Goal: Task Accomplishment & Management: Manage account settings

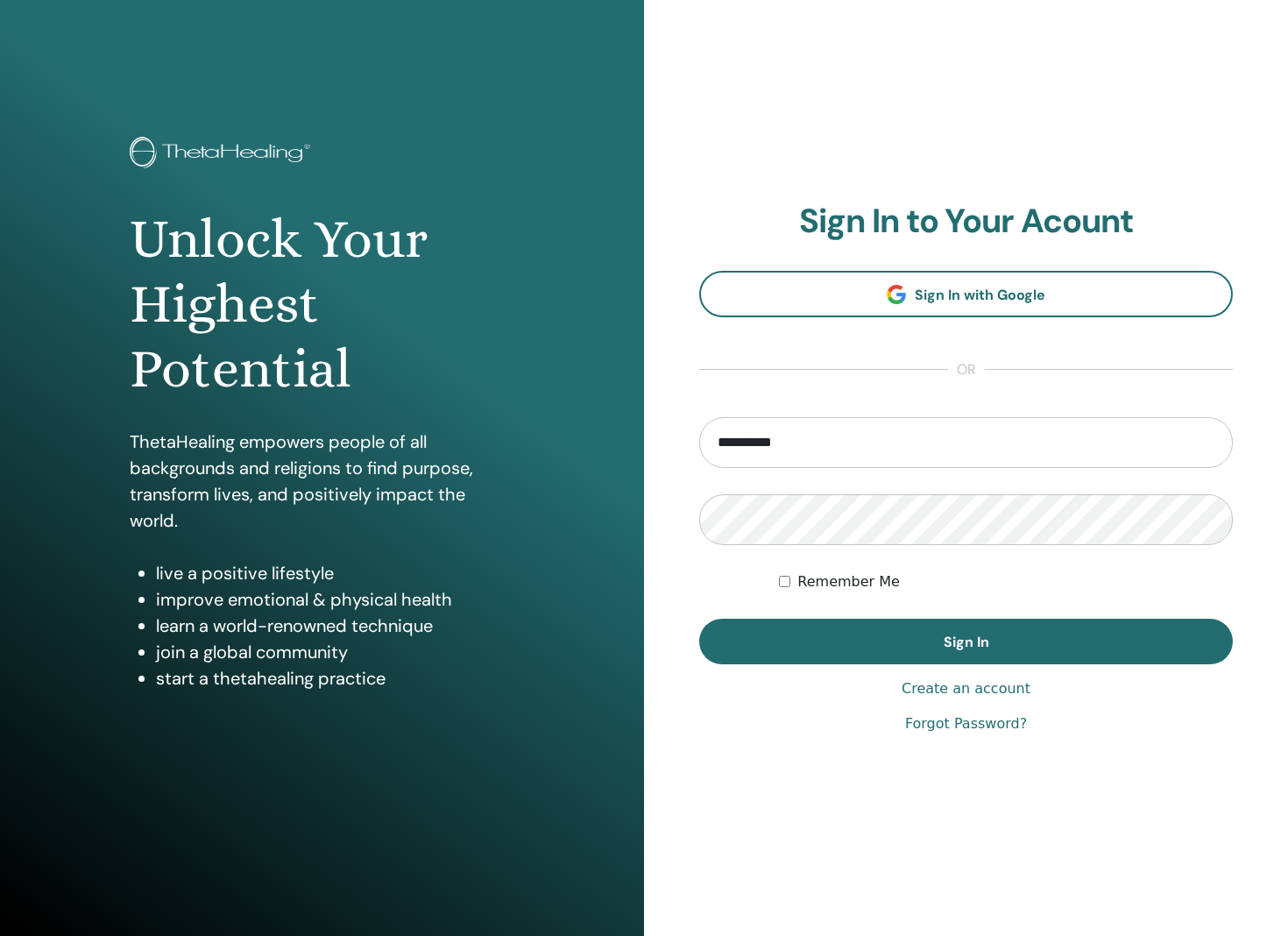
type input "**********"
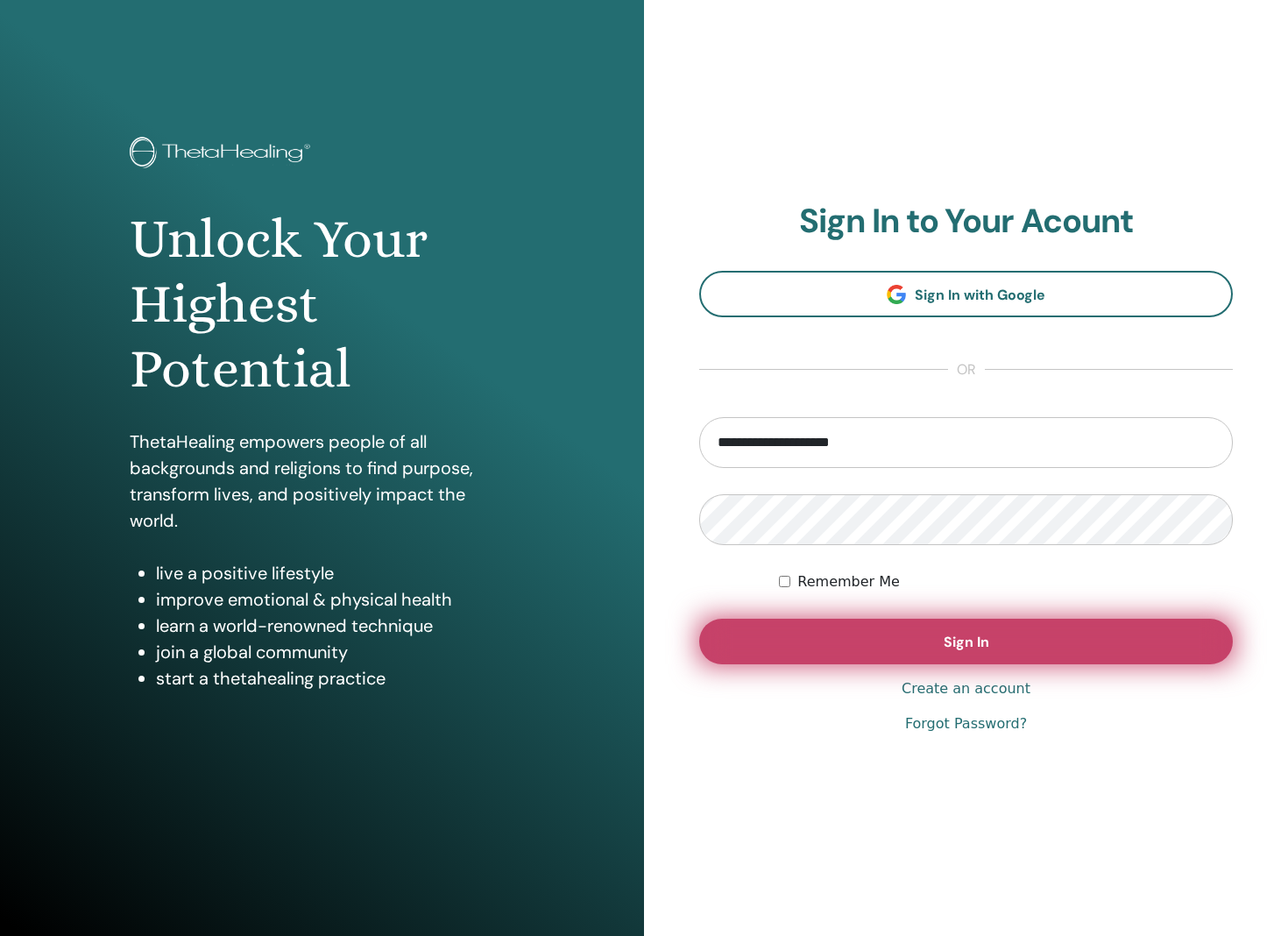
click at [994, 640] on button "Sign In" at bounding box center [965, 642] width 533 height 45
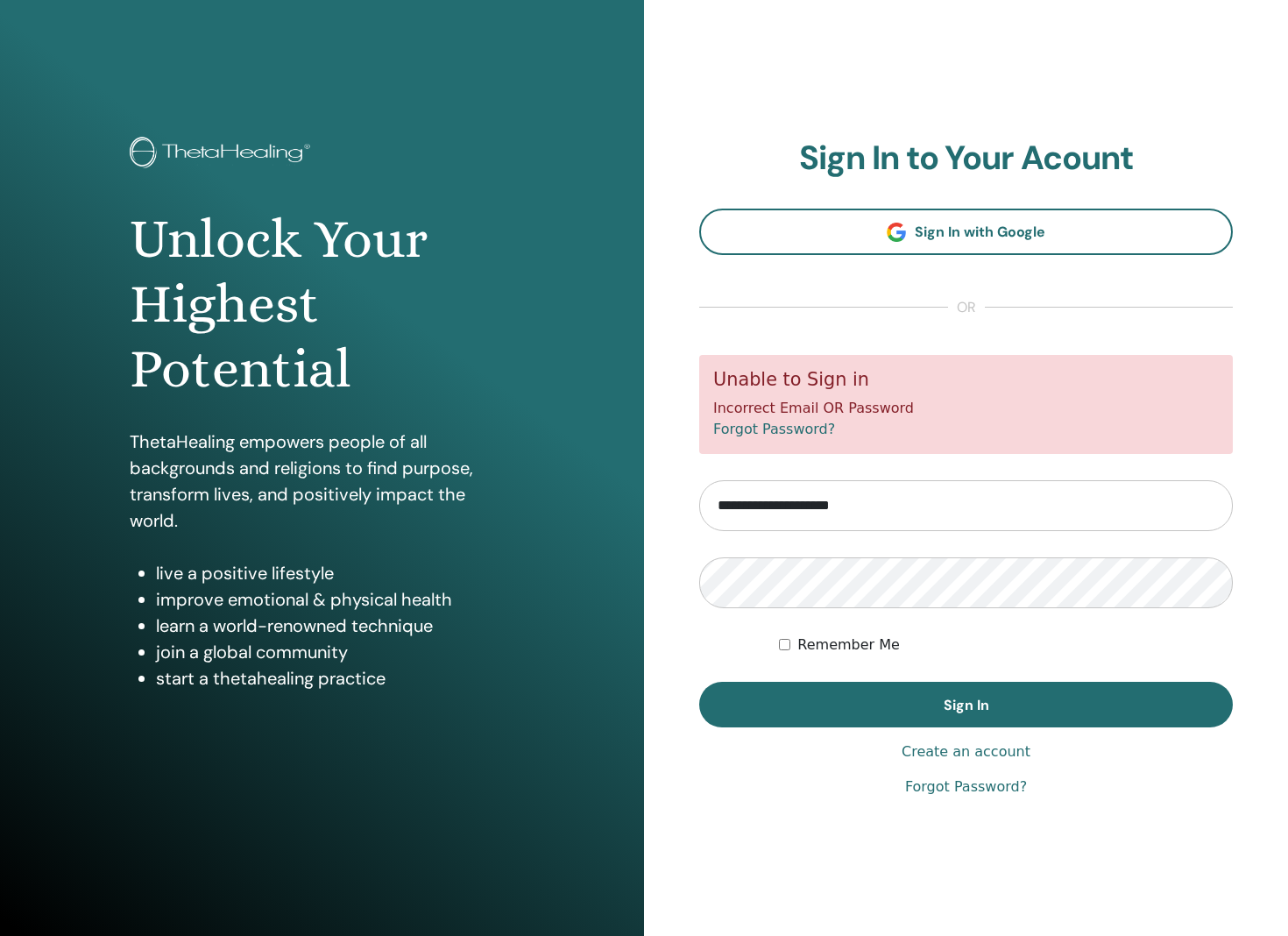
click at [827, 506] on input "**********" at bounding box center [965, 506] width 533 height 51
type input "**********"
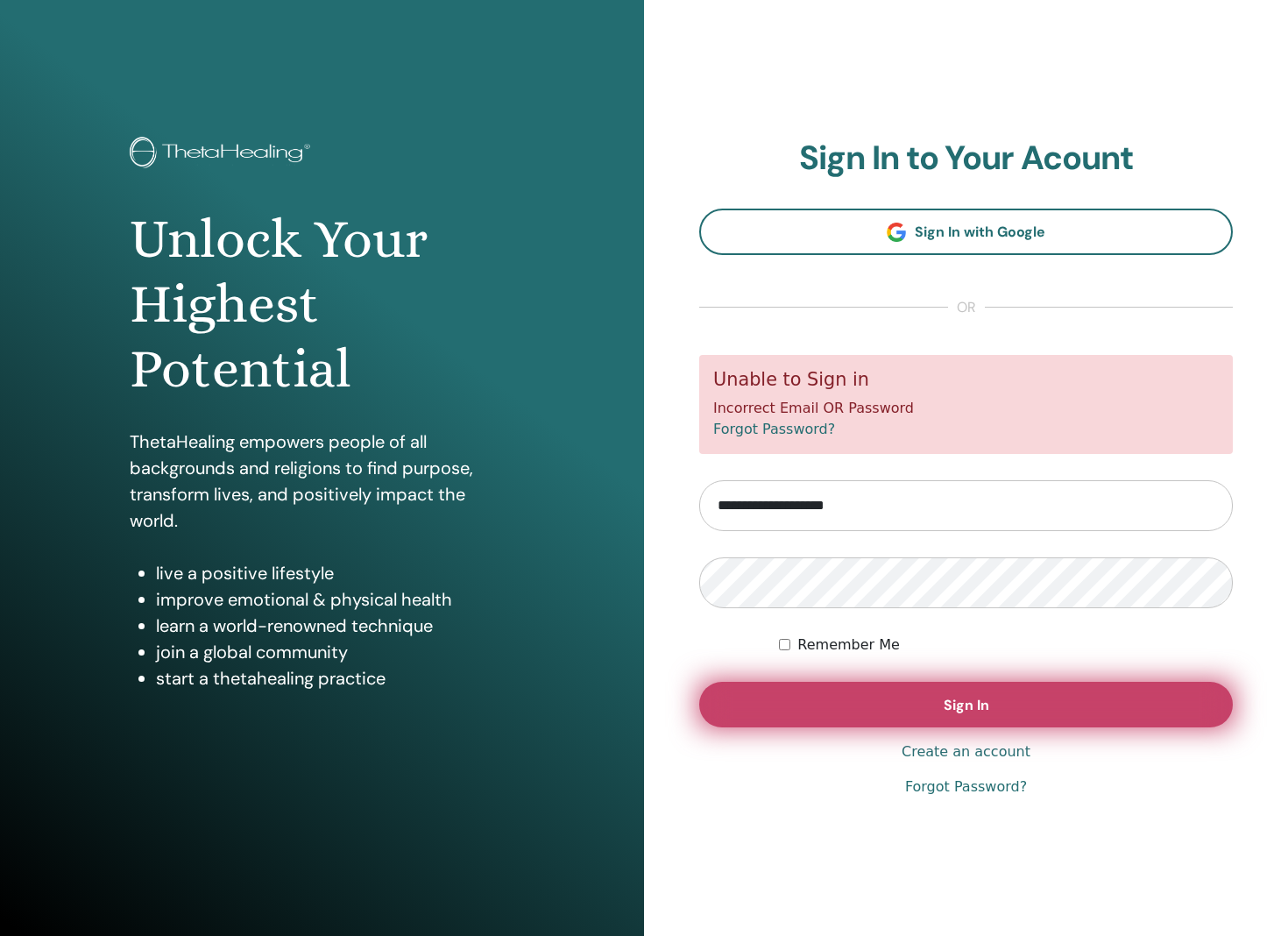
click at [1037, 700] on button "Sign In" at bounding box center [965, 705] width 533 height 45
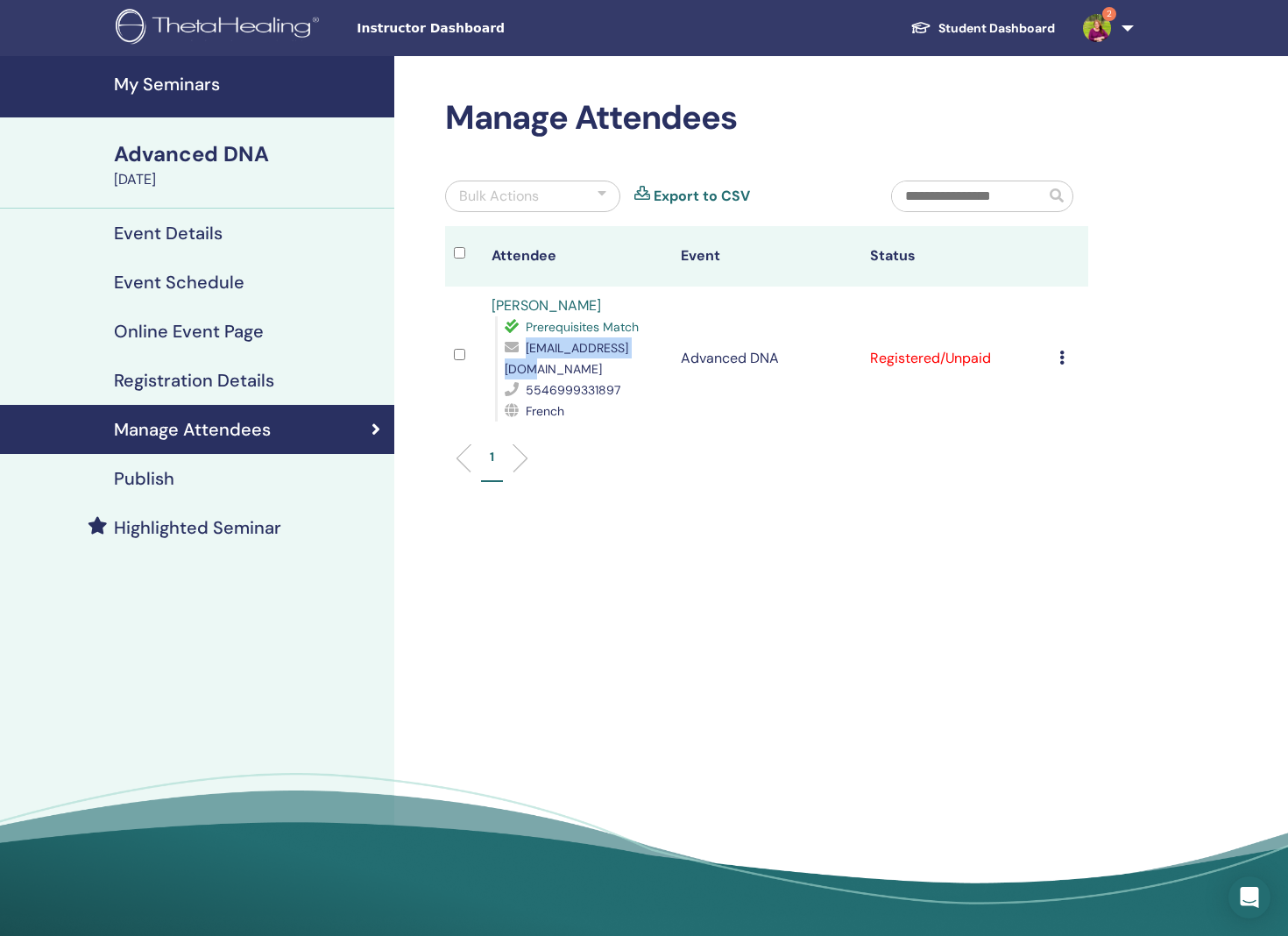
drag, startPoint x: 654, startPoint y: 344, endPoint x: 527, endPoint y: 341, distance: 127.0
click at [527, 341] on div "ketili_@hotmail.com" at bounding box center [584, 358] width 159 height 42
copy span "ketili_@hotmail.com"
click at [322, 422] on div "Manage Attendees" at bounding box center [197, 429] width 366 height 21
click at [167, 75] on h4 "My Seminars" at bounding box center [248, 84] width 270 height 21
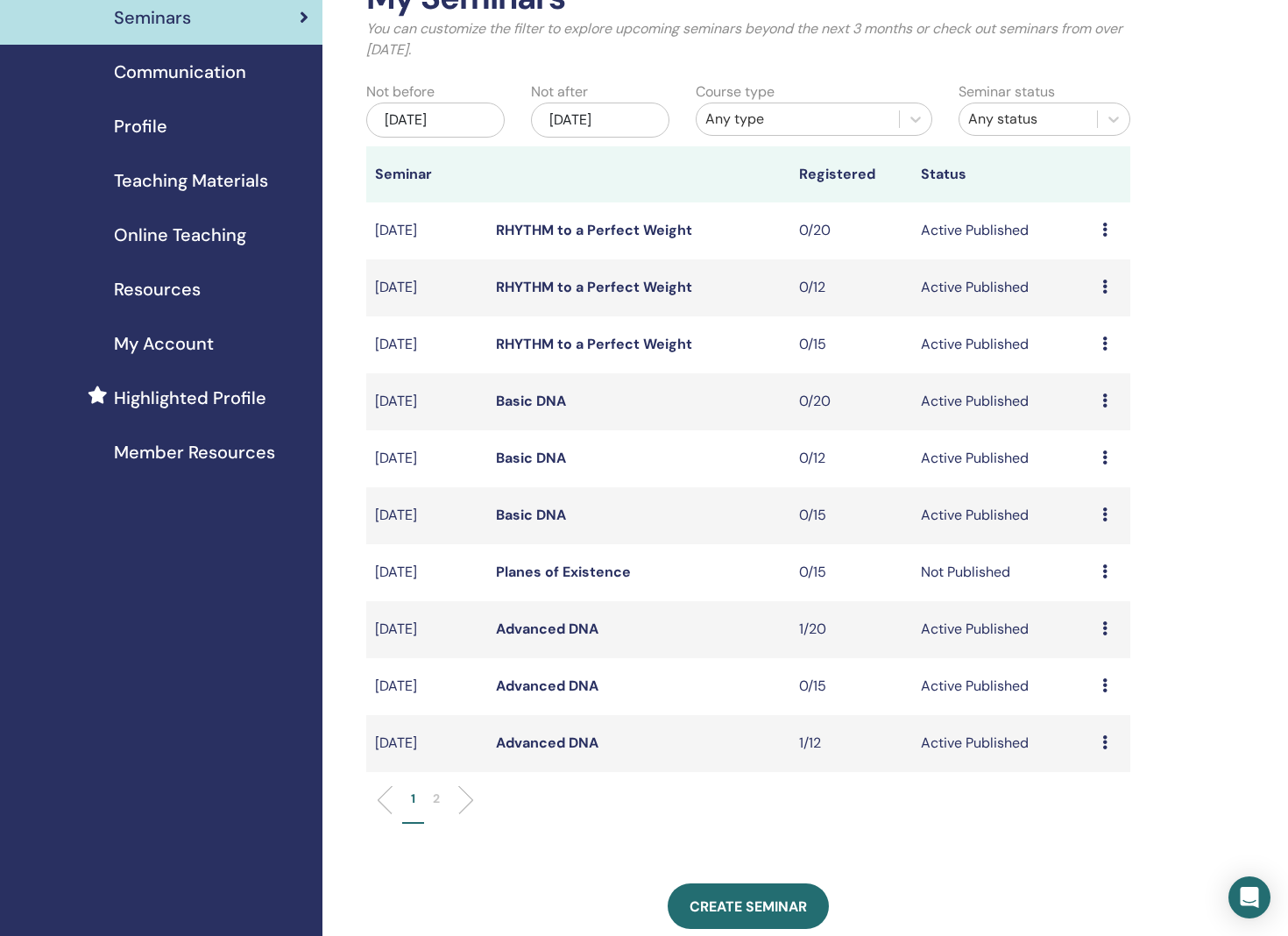
scroll to position [121, 0]
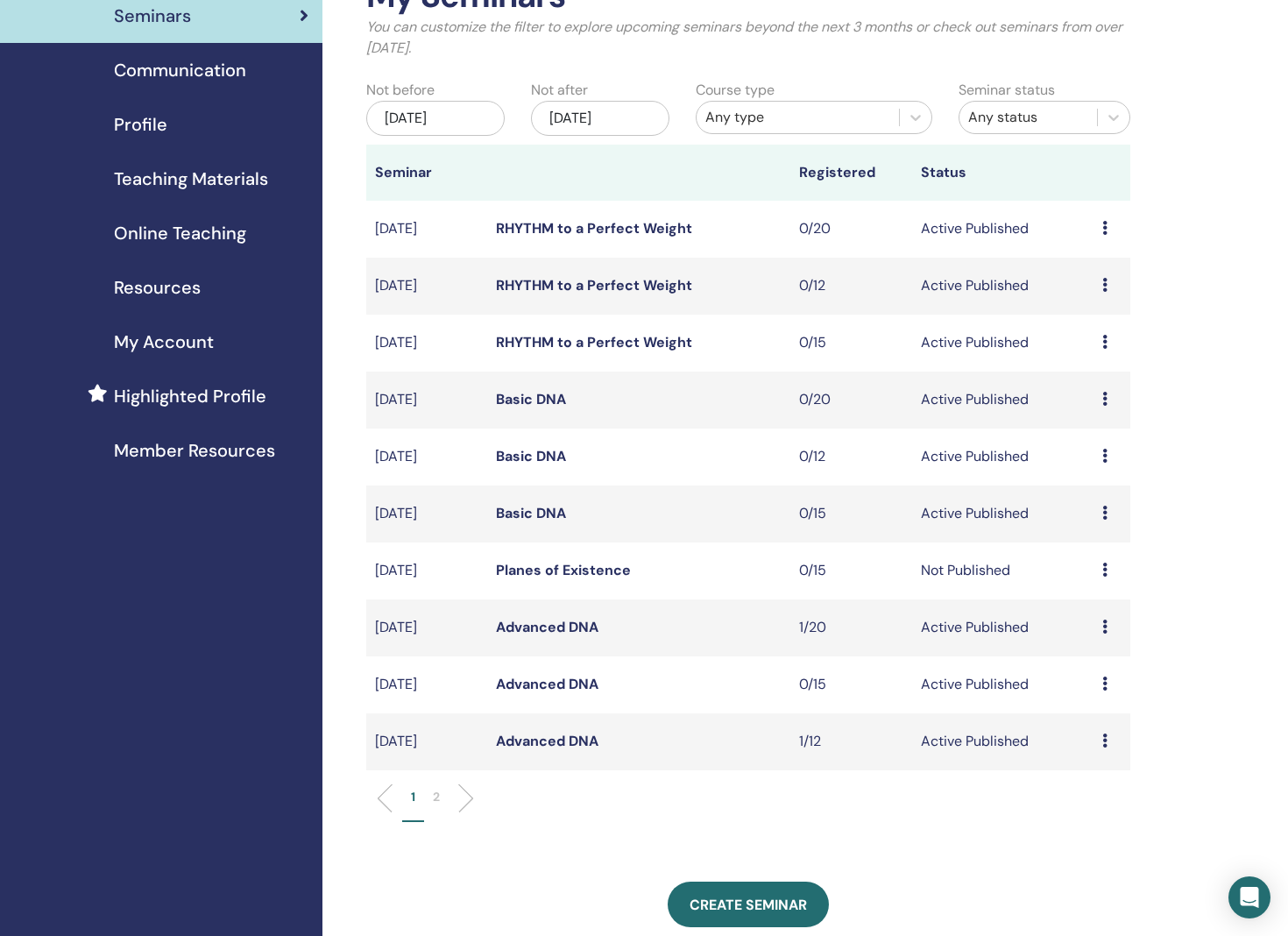
click at [566, 737] on link "Advanced DNA" at bounding box center [547, 741] width 103 height 19
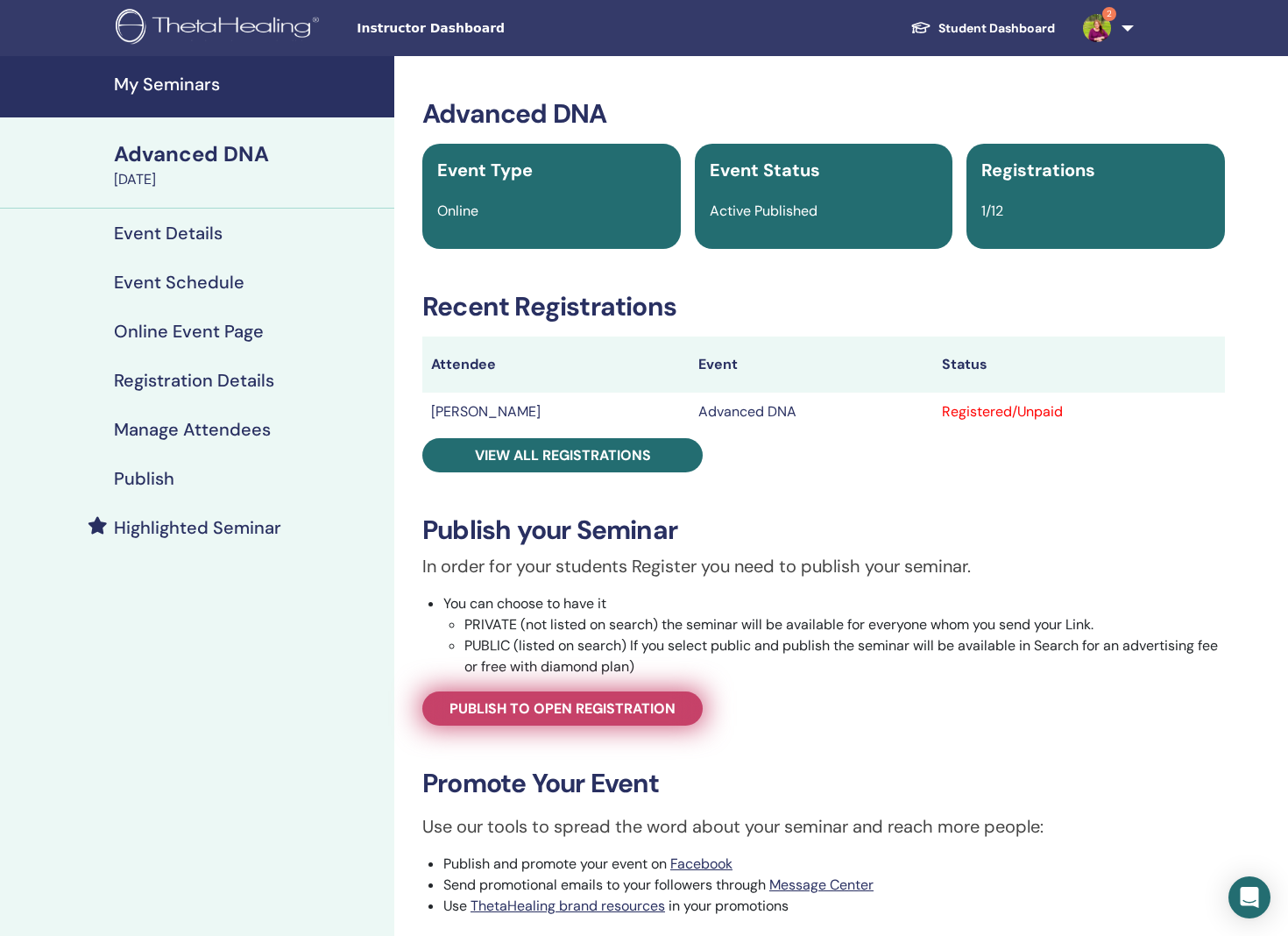
click at [591, 706] on span "Publish to open registration" at bounding box center [563, 708] width 226 height 19
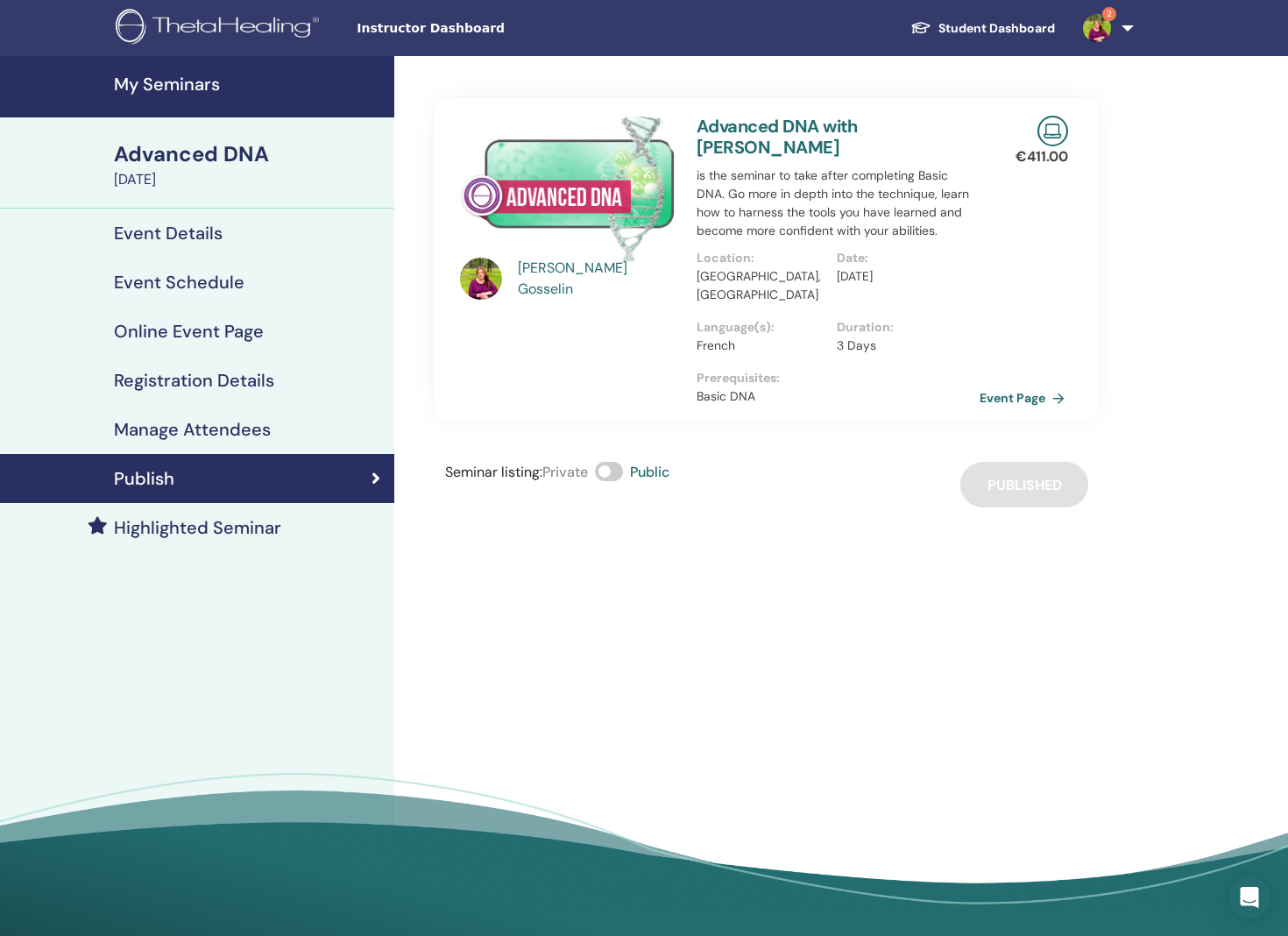
click at [1019, 385] on link "Event Page" at bounding box center [1026, 398] width 92 height 26
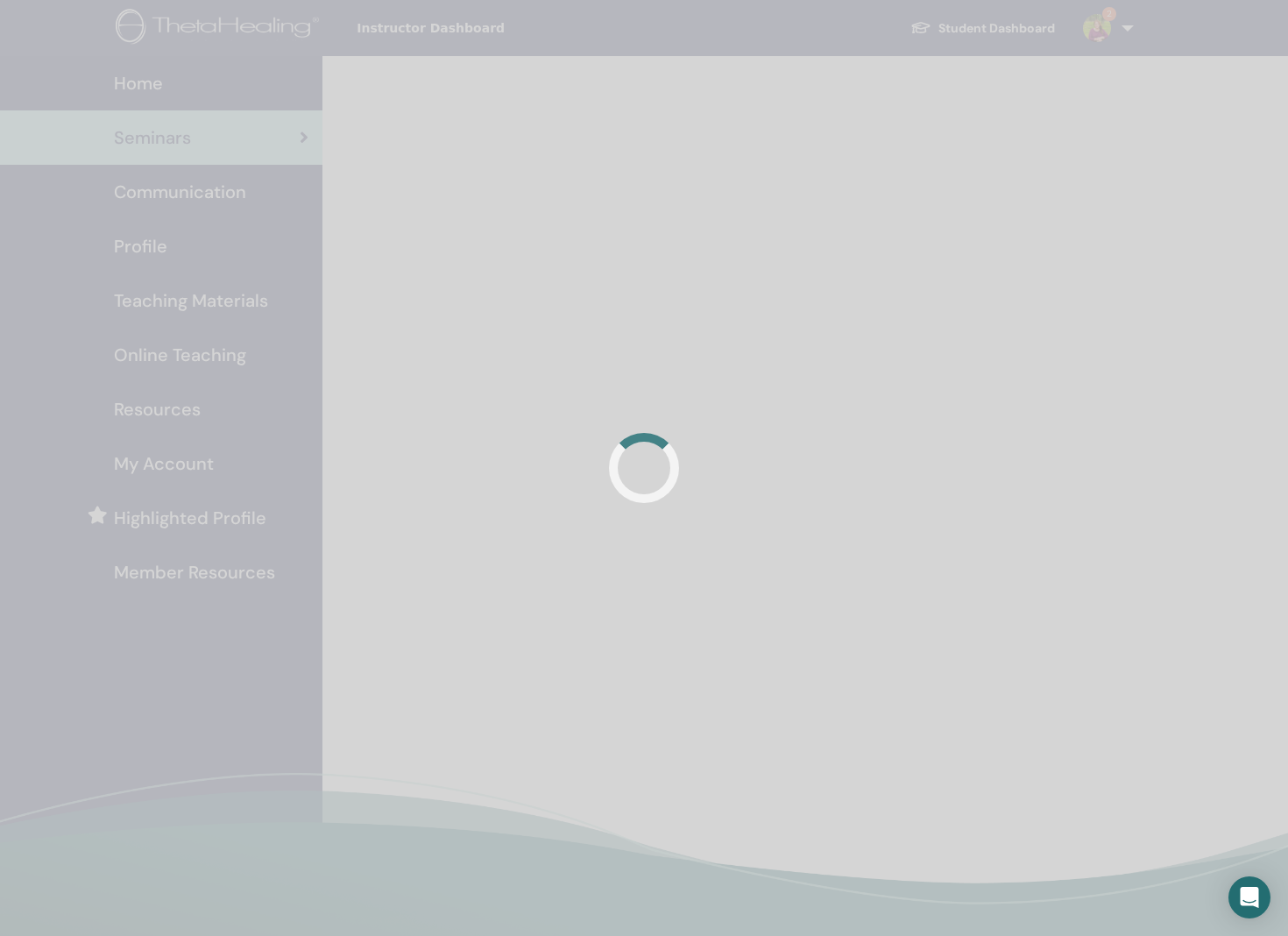
scroll to position [121, 0]
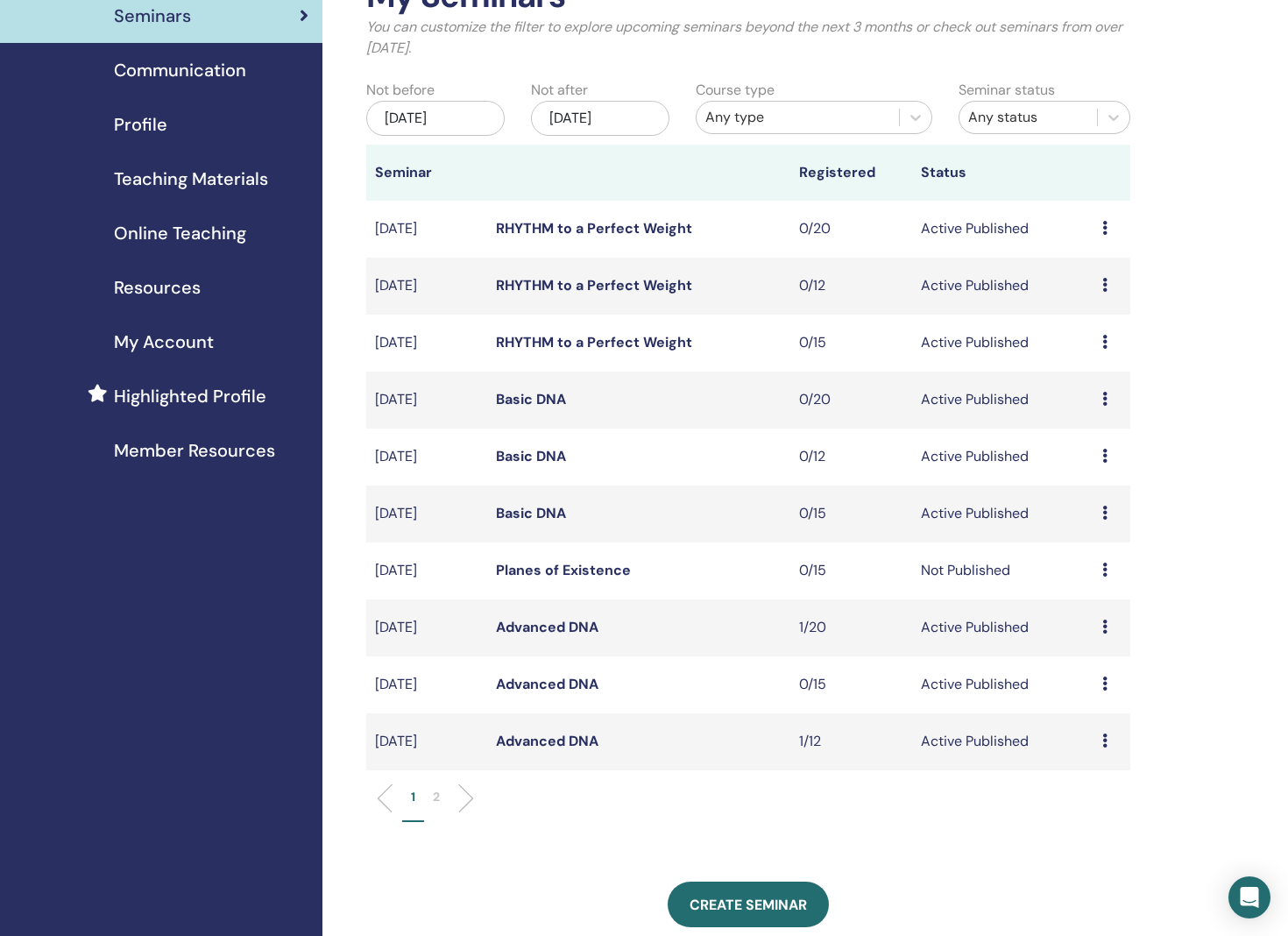
click at [532, 743] on link "Advanced DNA" at bounding box center [547, 741] width 103 height 19
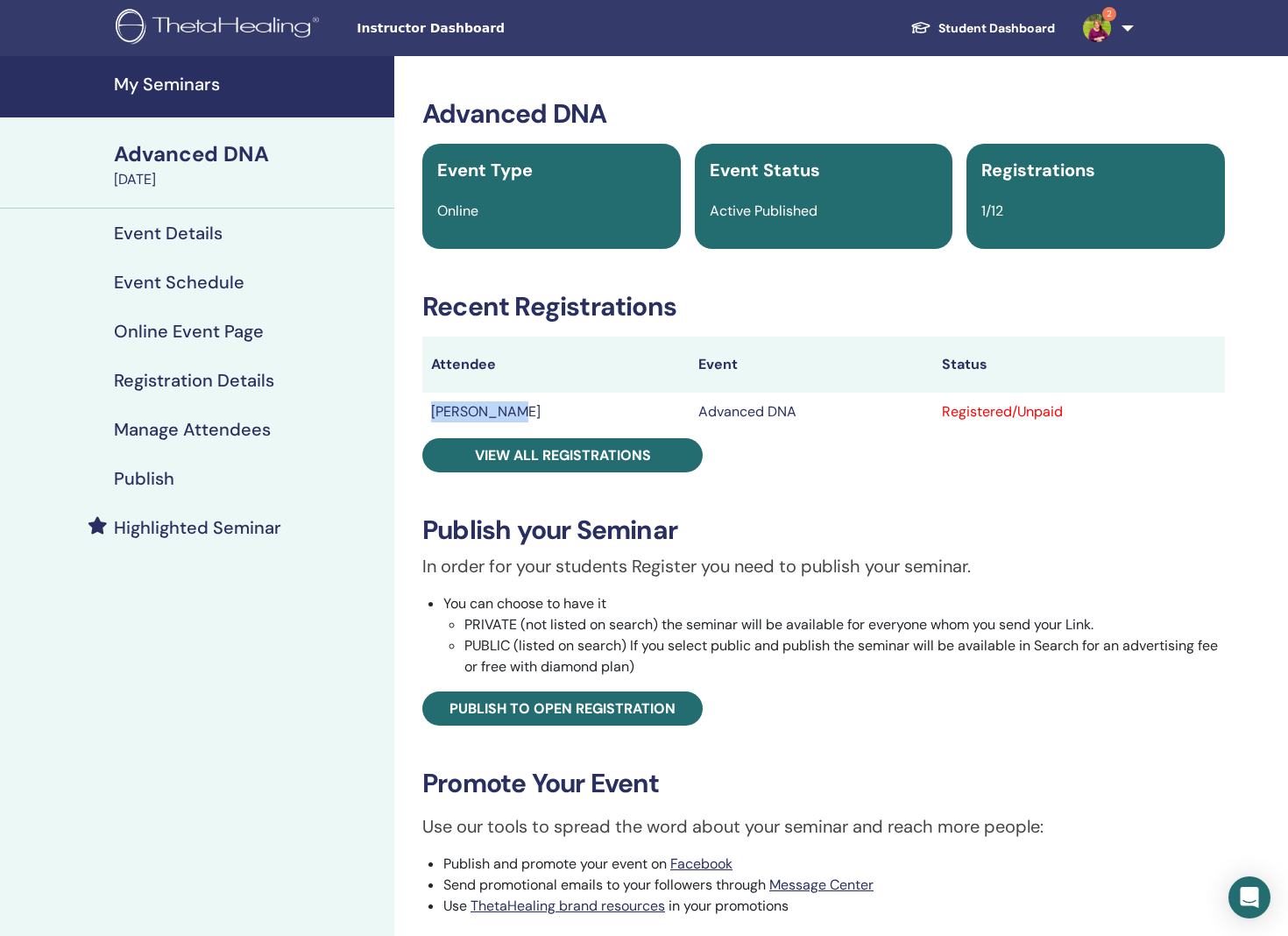
drag, startPoint x: 502, startPoint y: 411, endPoint x: 436, endPoint y: 411, distance: 66.0
click at [428, 411] on td "Ketili Laux" at bounding box center [556, 411] width 267 height 39
copy td "Ketili Laux"
click at [1022, 19] on link "Student Dashboard" at bounding box center [983, 28] width 173 height 32
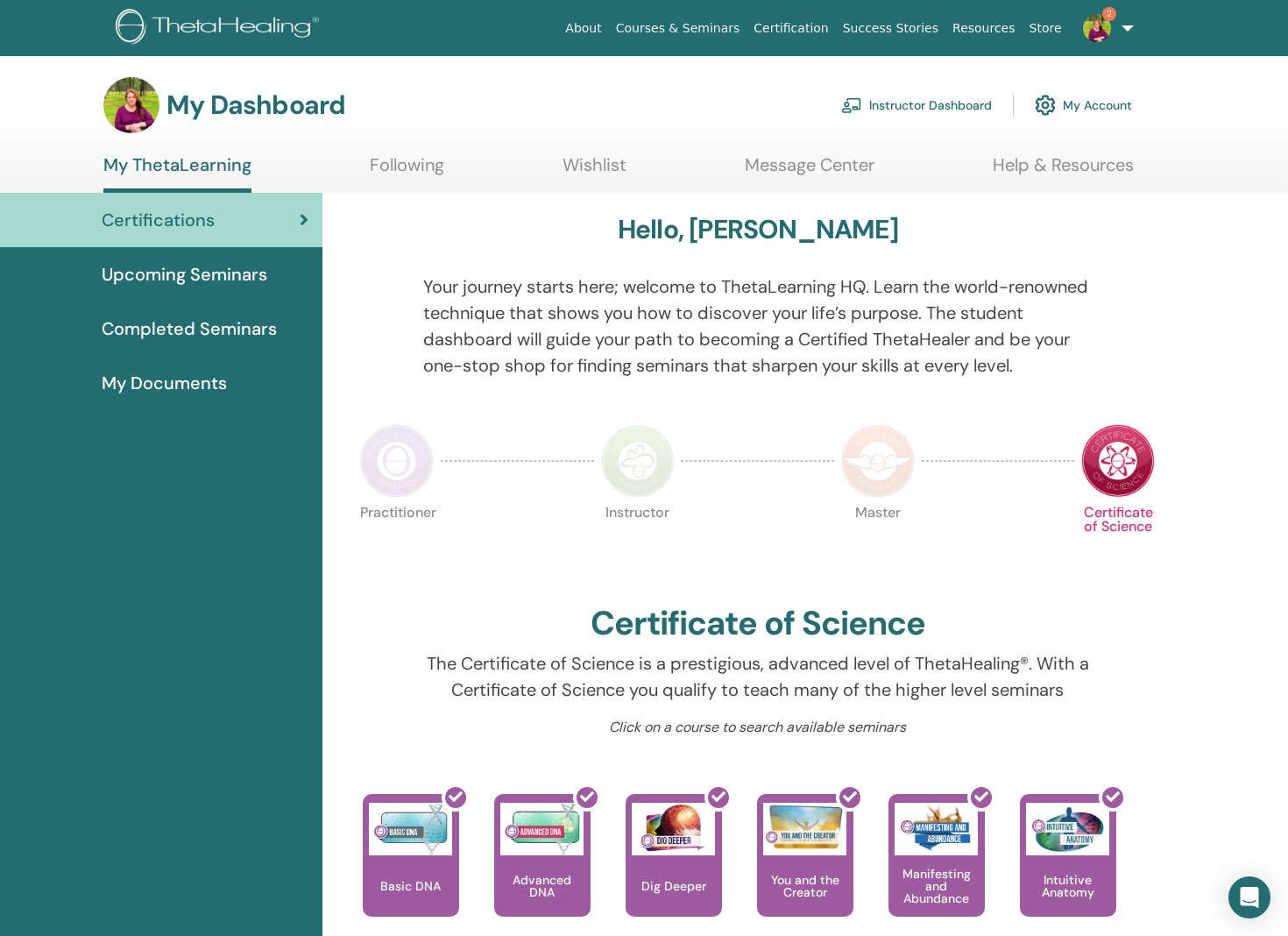
click at [1129, 25] on link "2" at bounding box center [1105, 28] width 72 height 56
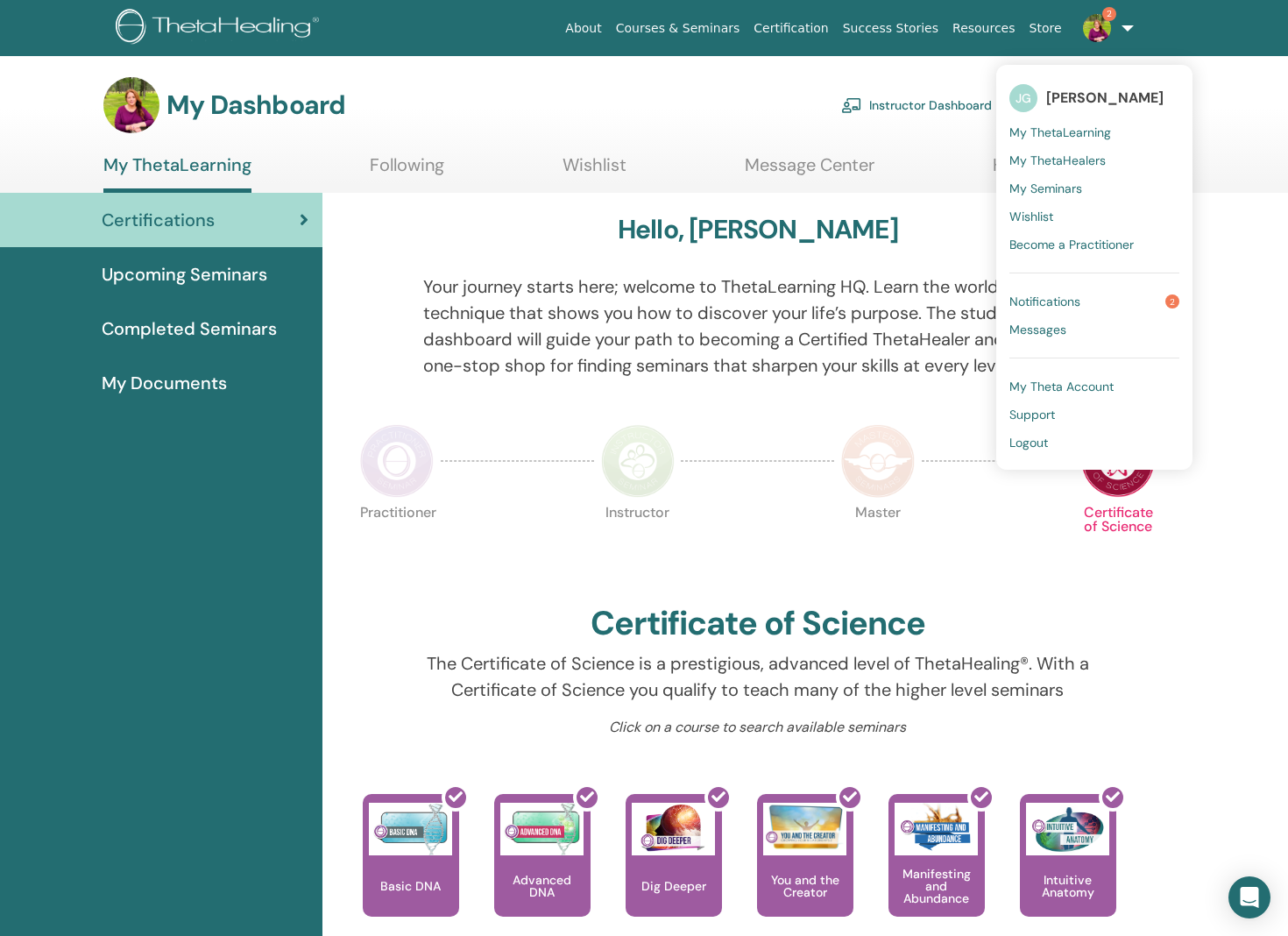
click at [1090, 95] on span "[PERSON_NAME]" at bounding box center [1105, 98] width 118 height 19
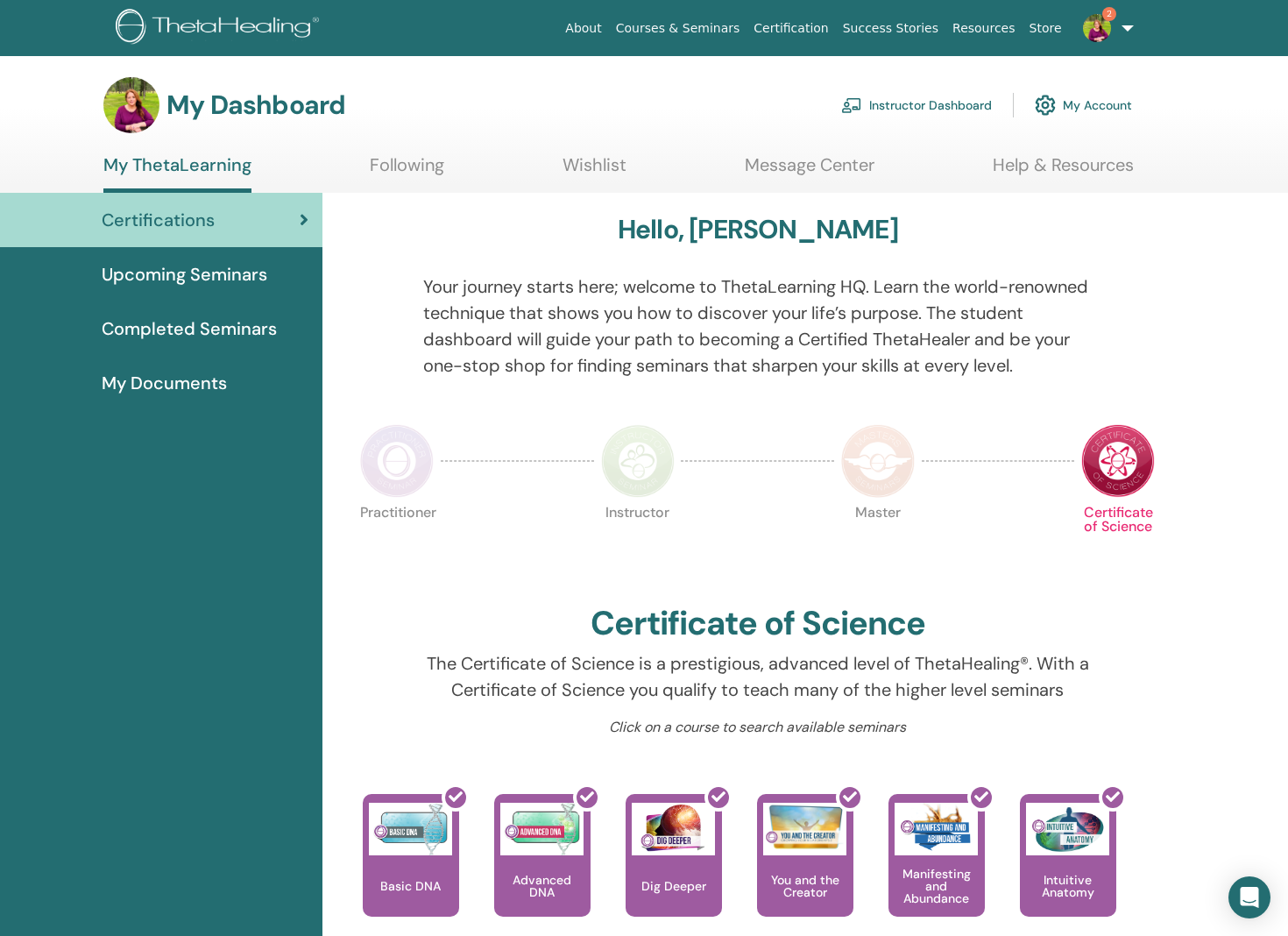
click at [917, 105] on link "Instructor Dashboard" at bounding box center [916, 104] width 151 height 39
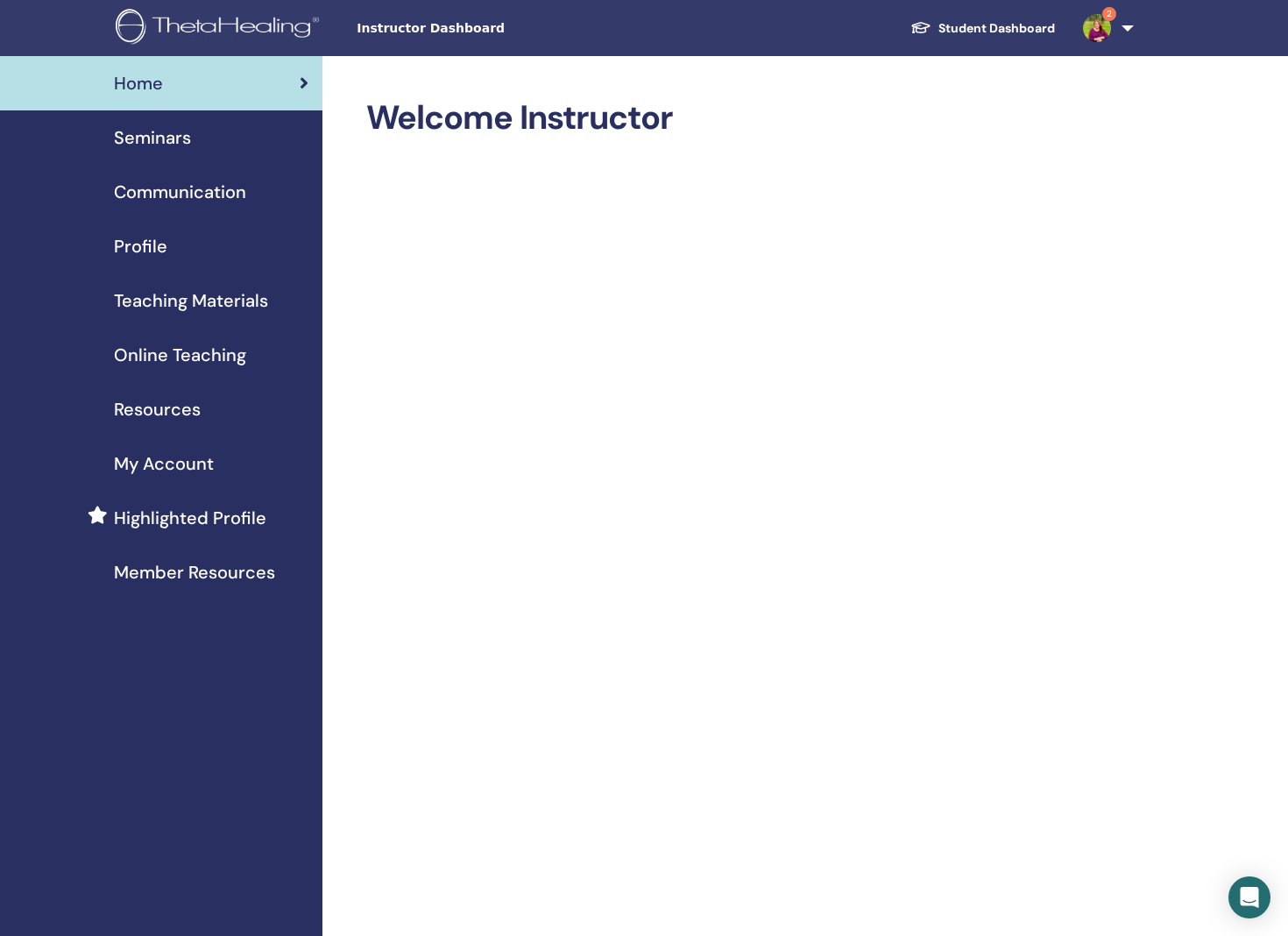
click at [165, 127] on span "Seminars" at bounding box center [152, 137] width 77 height 26
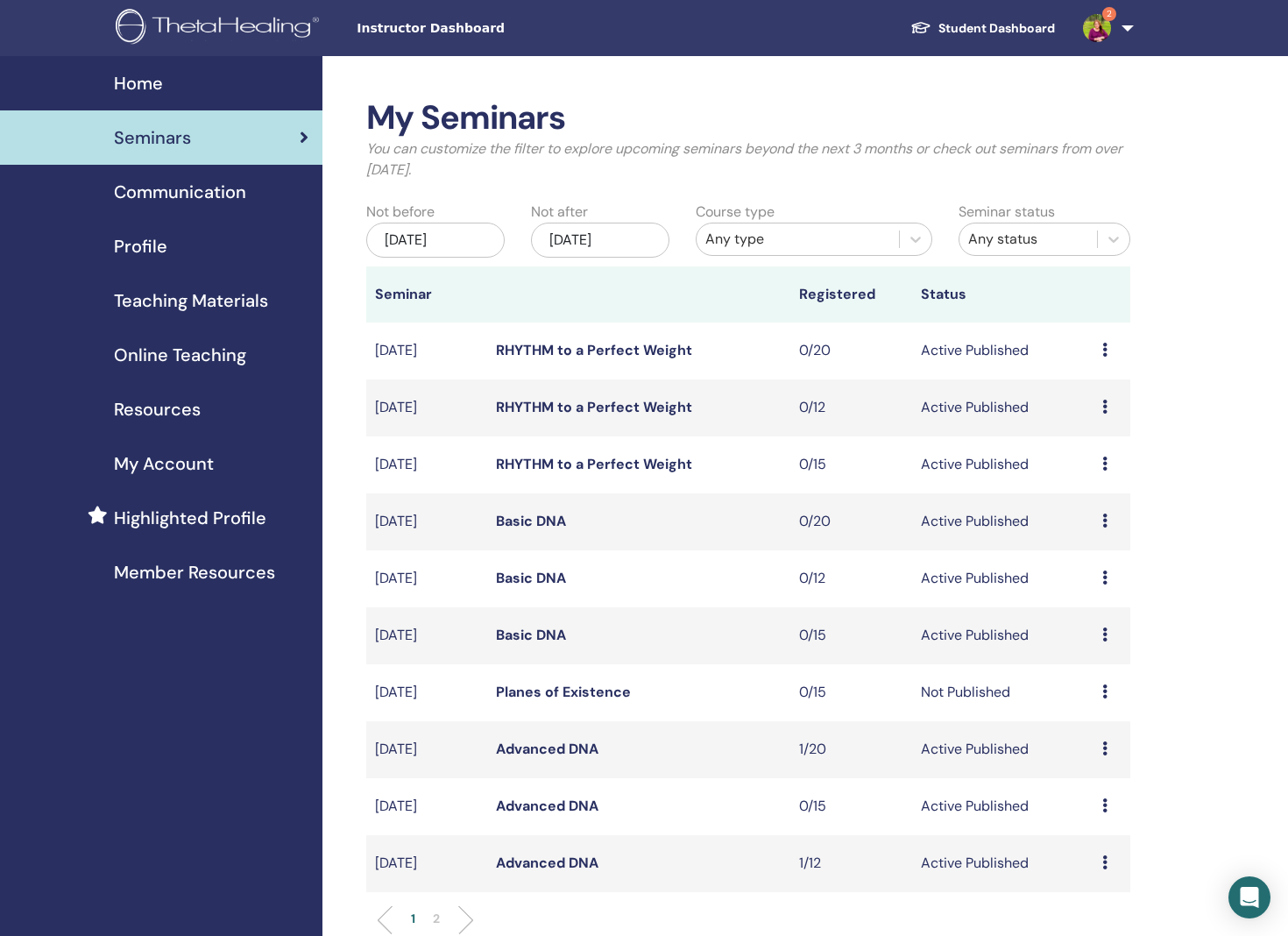
click at [554, 748] on link "Advanced DNA" at bounding box center [547, 749] width 103 height 19
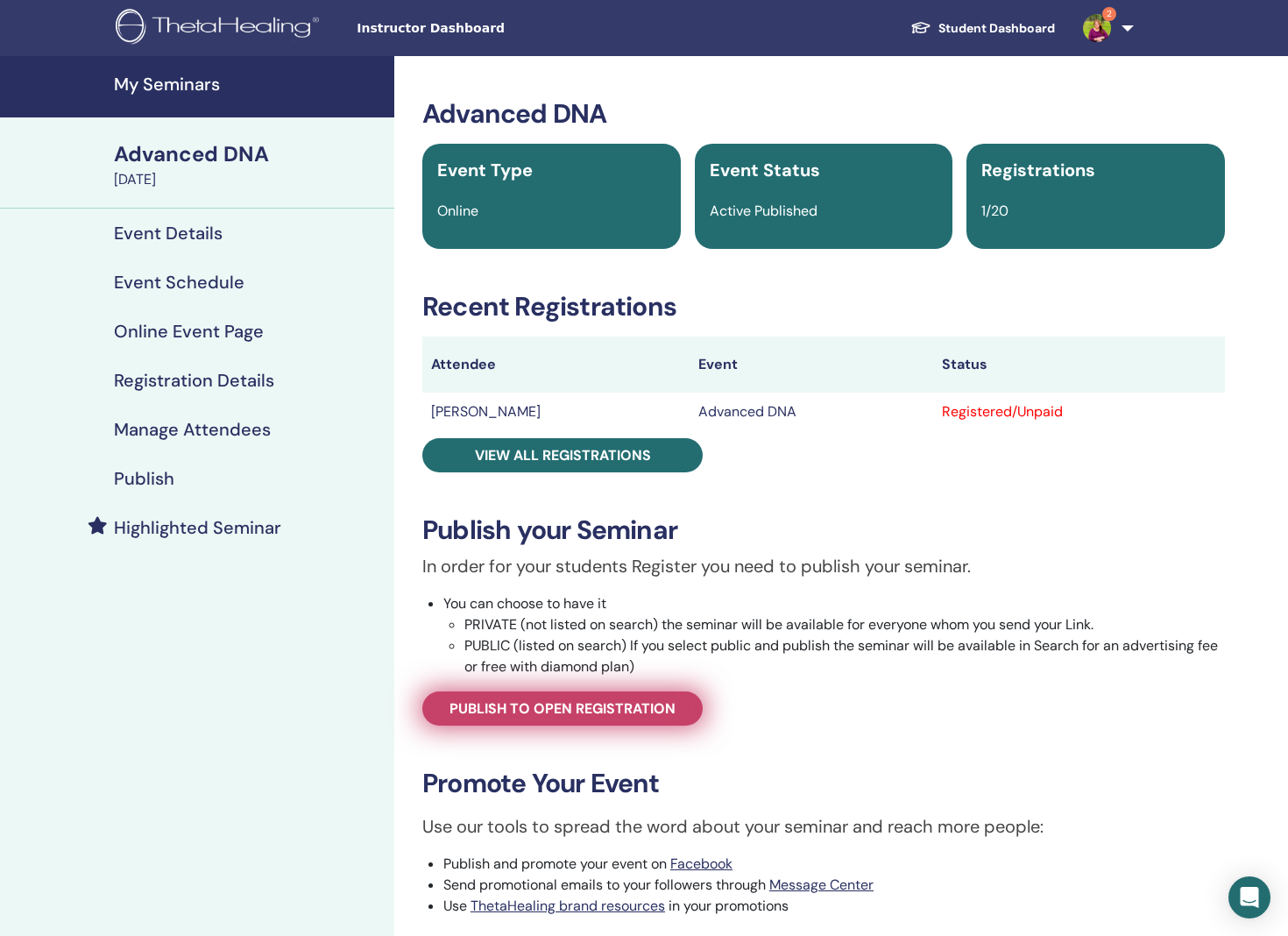
click at [634, 714] on span "Publish to open registration" at bounding box center [563, 708] width 226 height 19
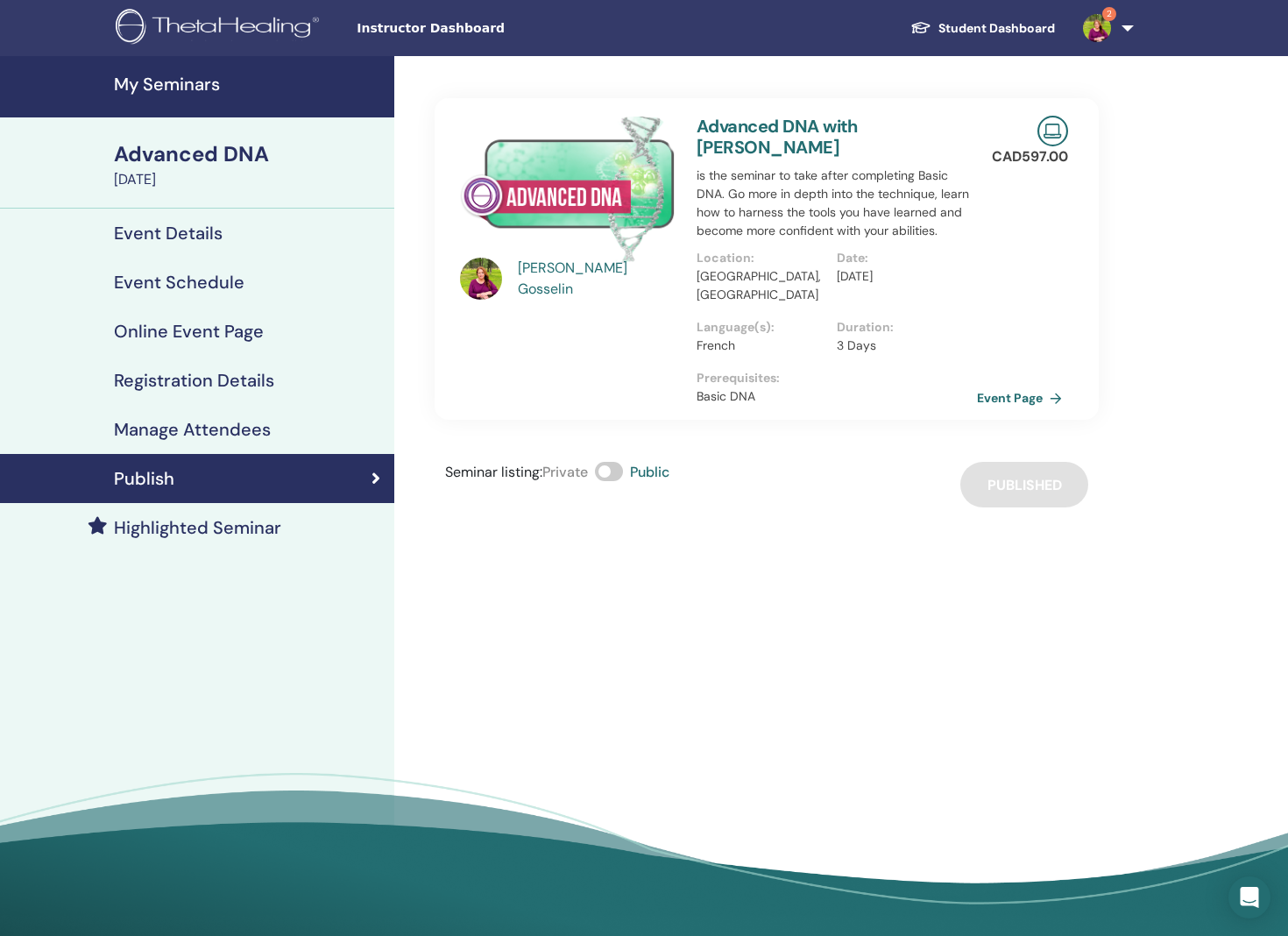
click at [994, 26] on link "Student Dashboard" at bounding box center [983, 28] width 173 height 32
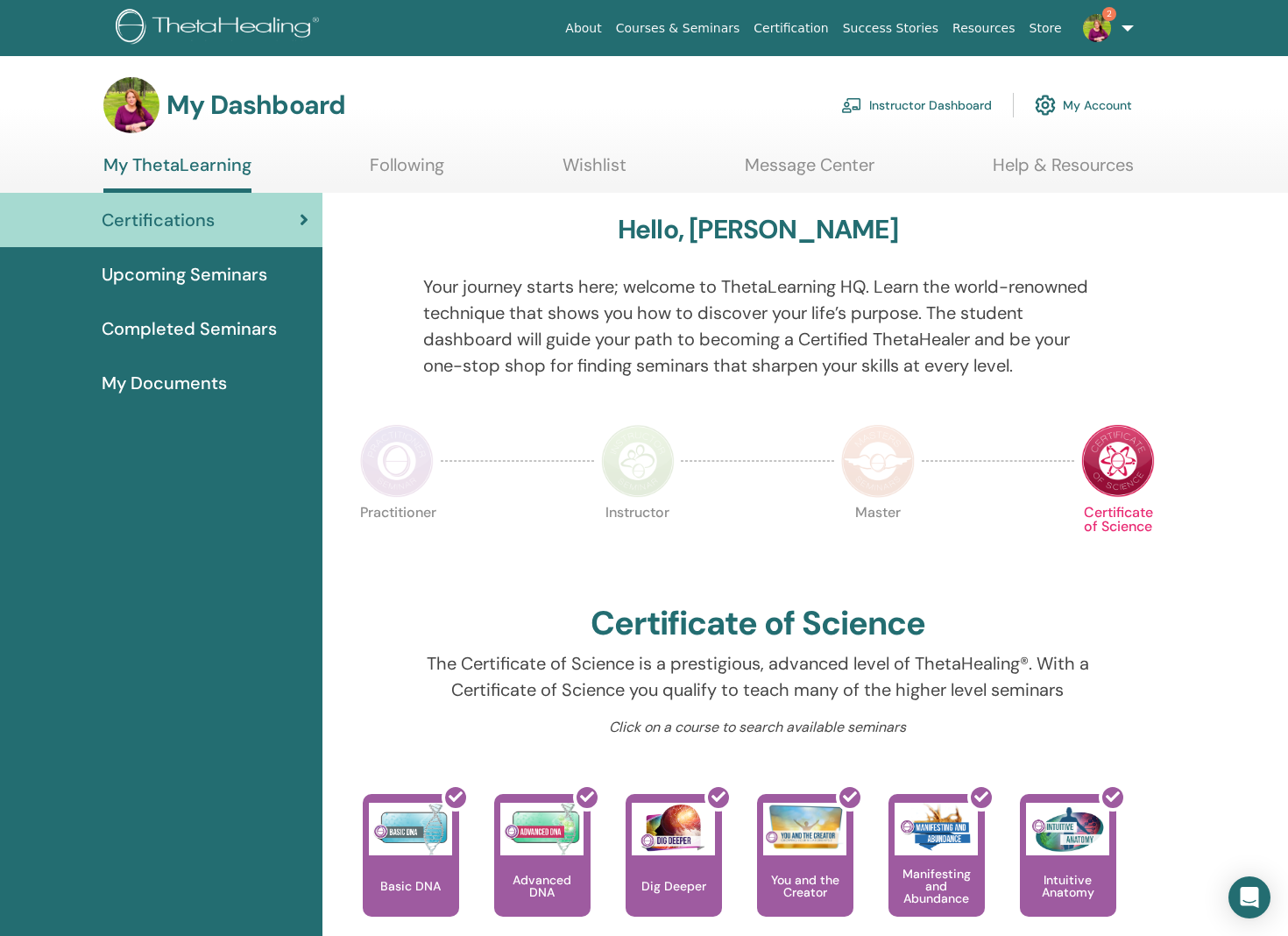
click at [936, 104] on link "Instructor Dashboard" at bounding box center [916, 104] width 151 height 39
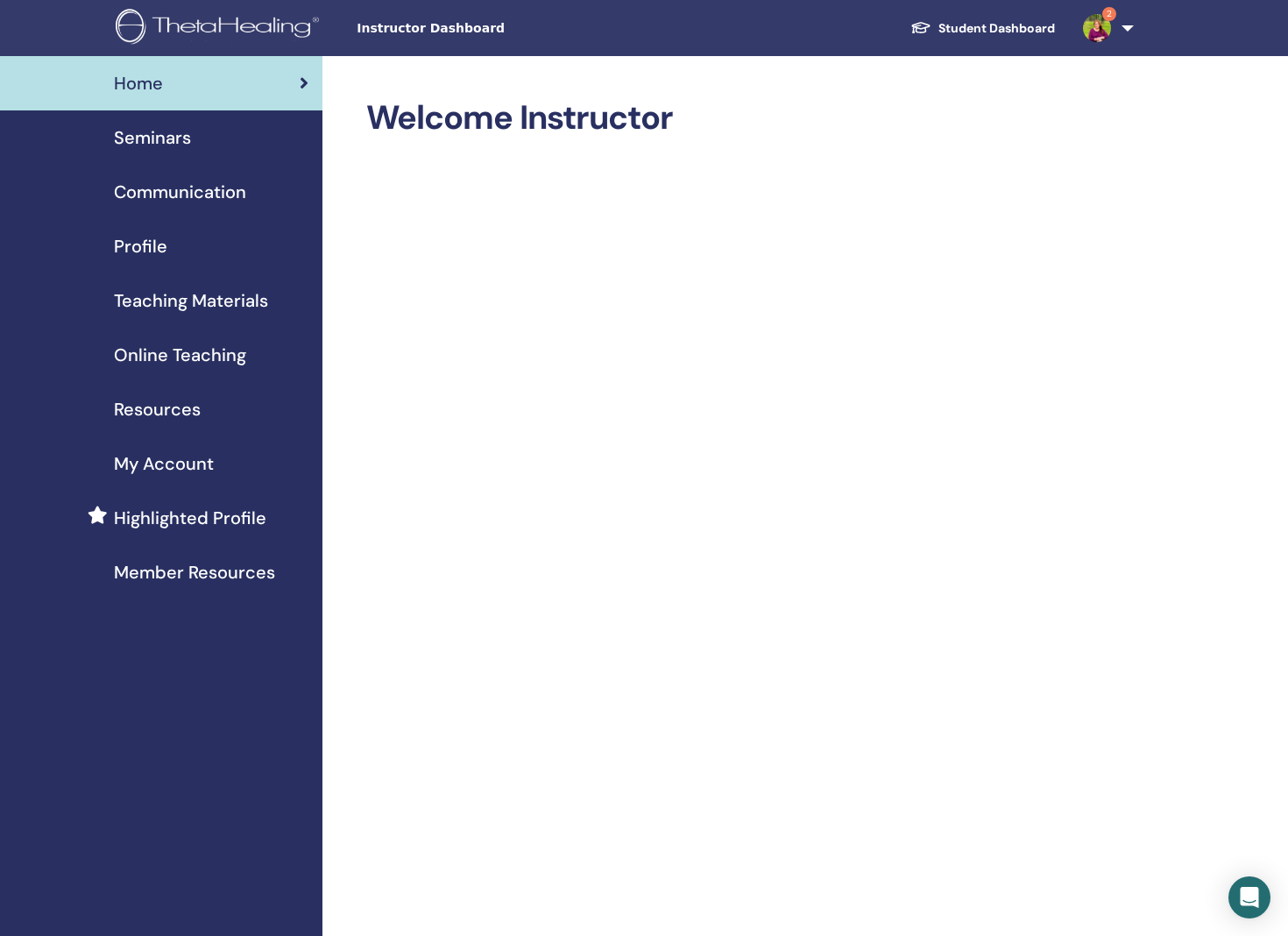
click at [155, 130] on span "Seminars" at bounding box center [152, 137] width 77 height 26
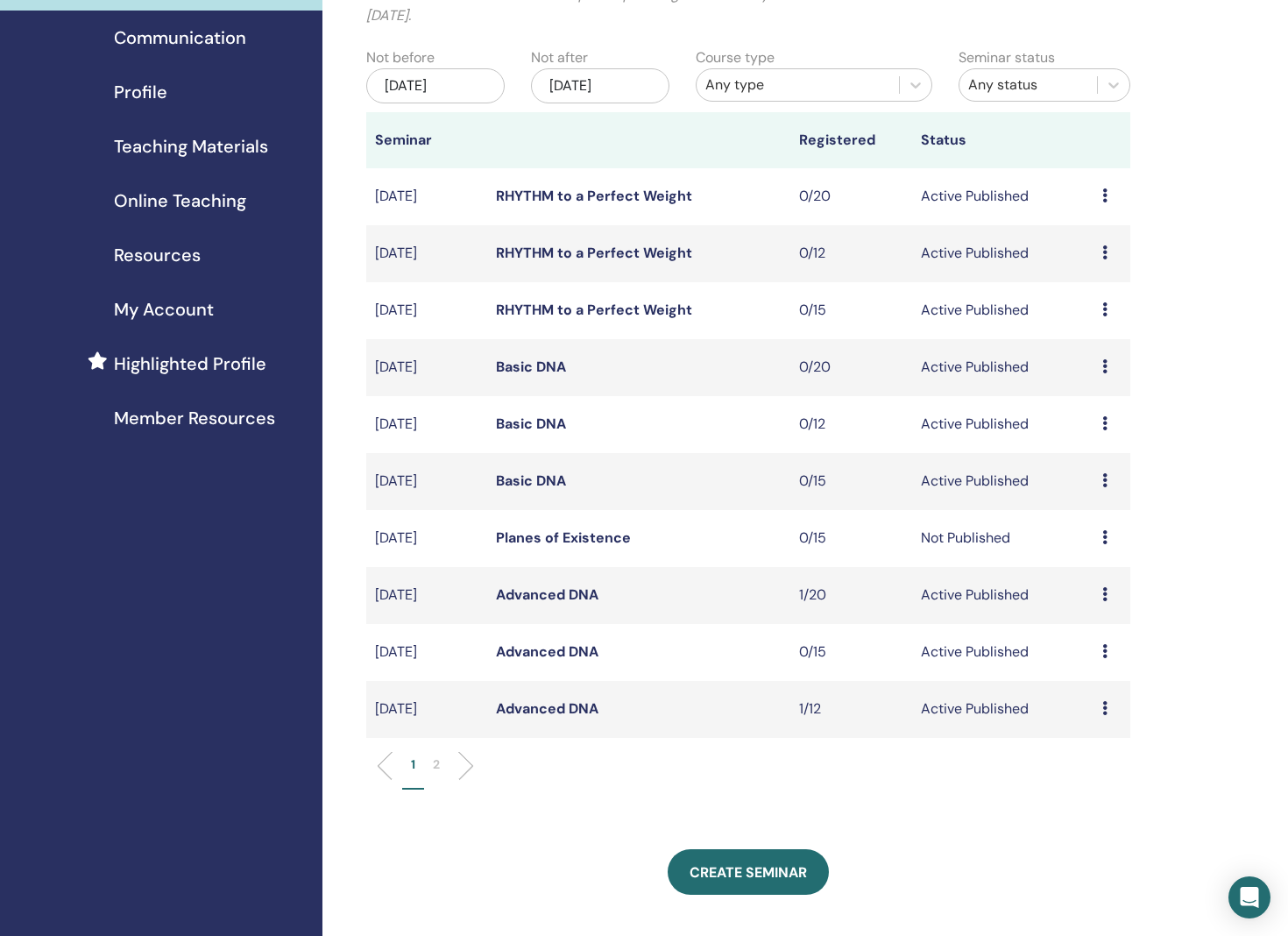
scroll to position [157, 0]
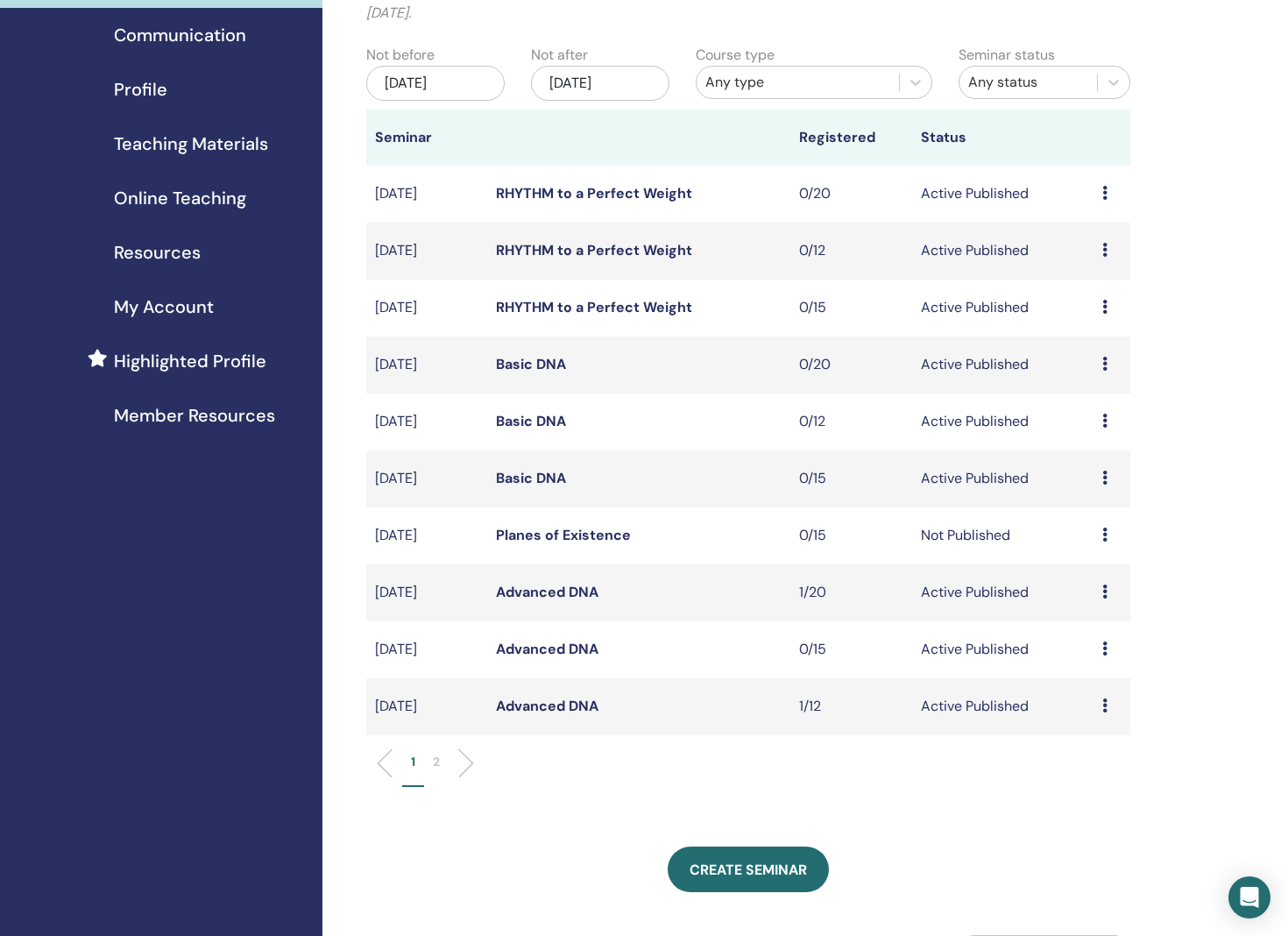
click at [562, 704] on link "Advanced DNA" at bounding box center [547, 706] width 103 height 19
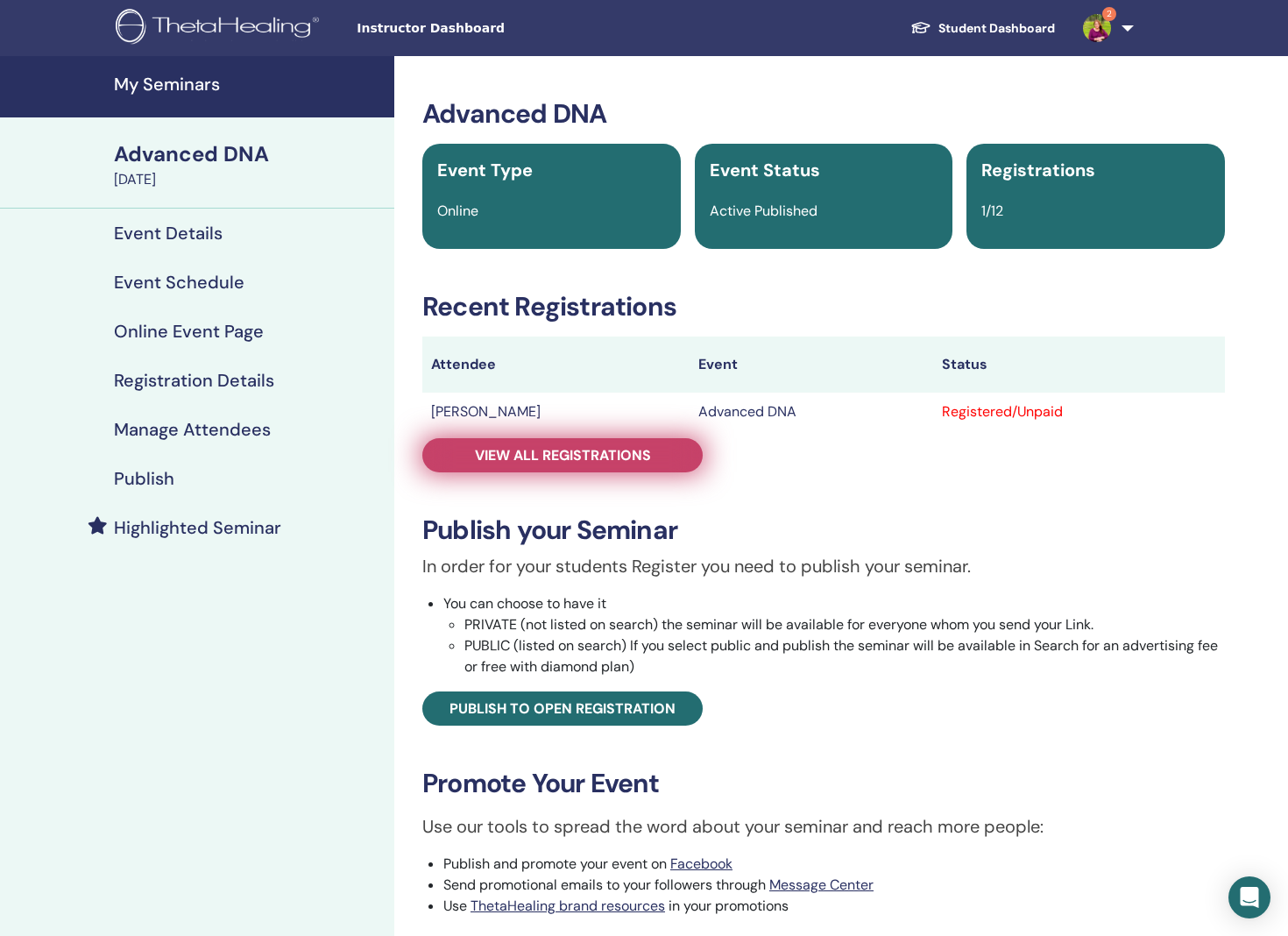
click at [636, 455] on span "View all registrations" at bounding box center [563, 455] width 176 height 19
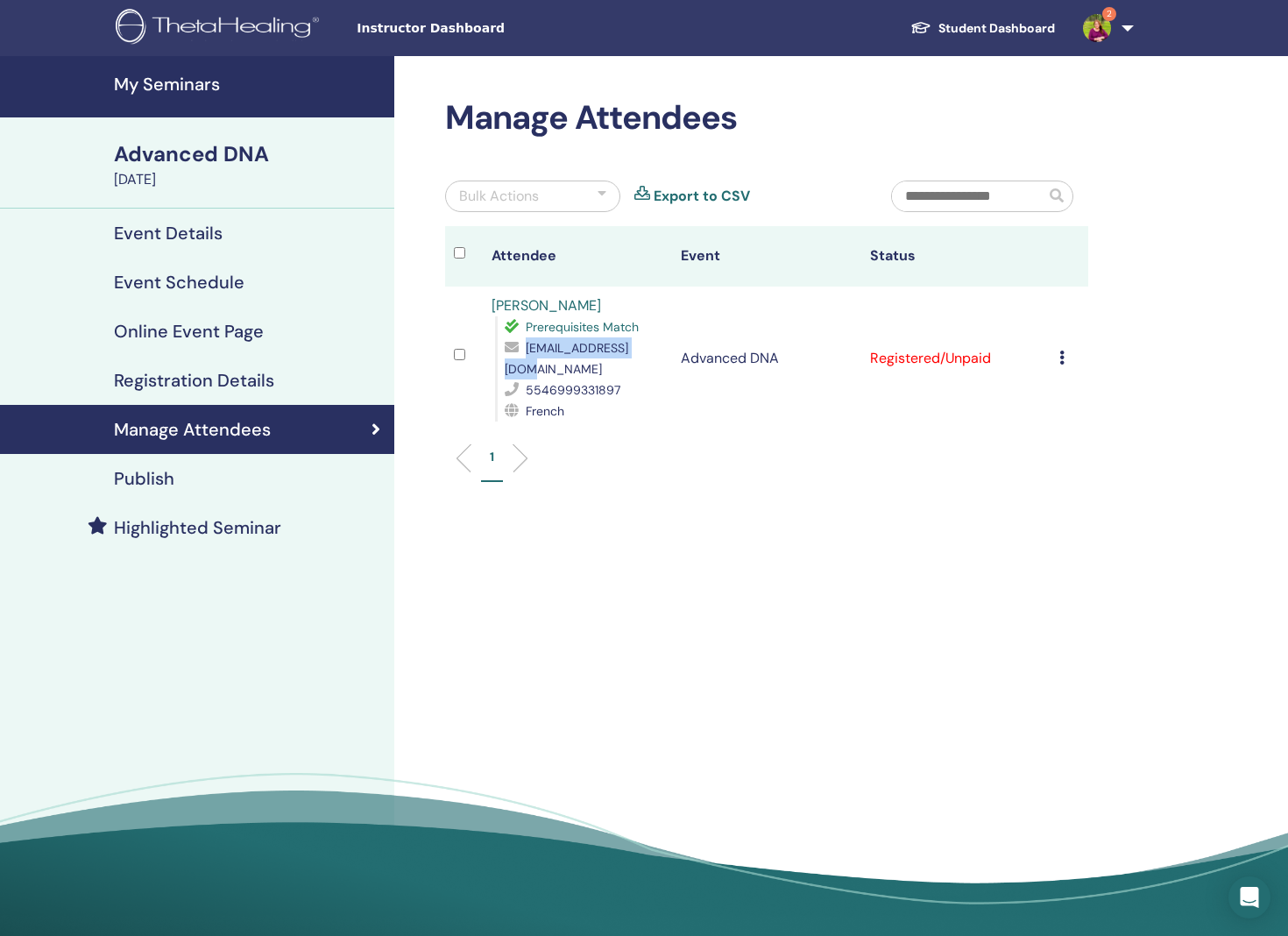
drag, startPoint x: 645, startPoint y: 349, endPoint x: 525, endPoint y: 350, distance: 120.0
click at [525, 350] on div "ketili_@hotmail.com" at bounding box center [584, 358] width 159 height 42
copy div "[EMAIL_ADDRESS][DOMAIN_NAME]"
click at [1107, 27] on img at bounding box center [1097, 28] width 28 height 28
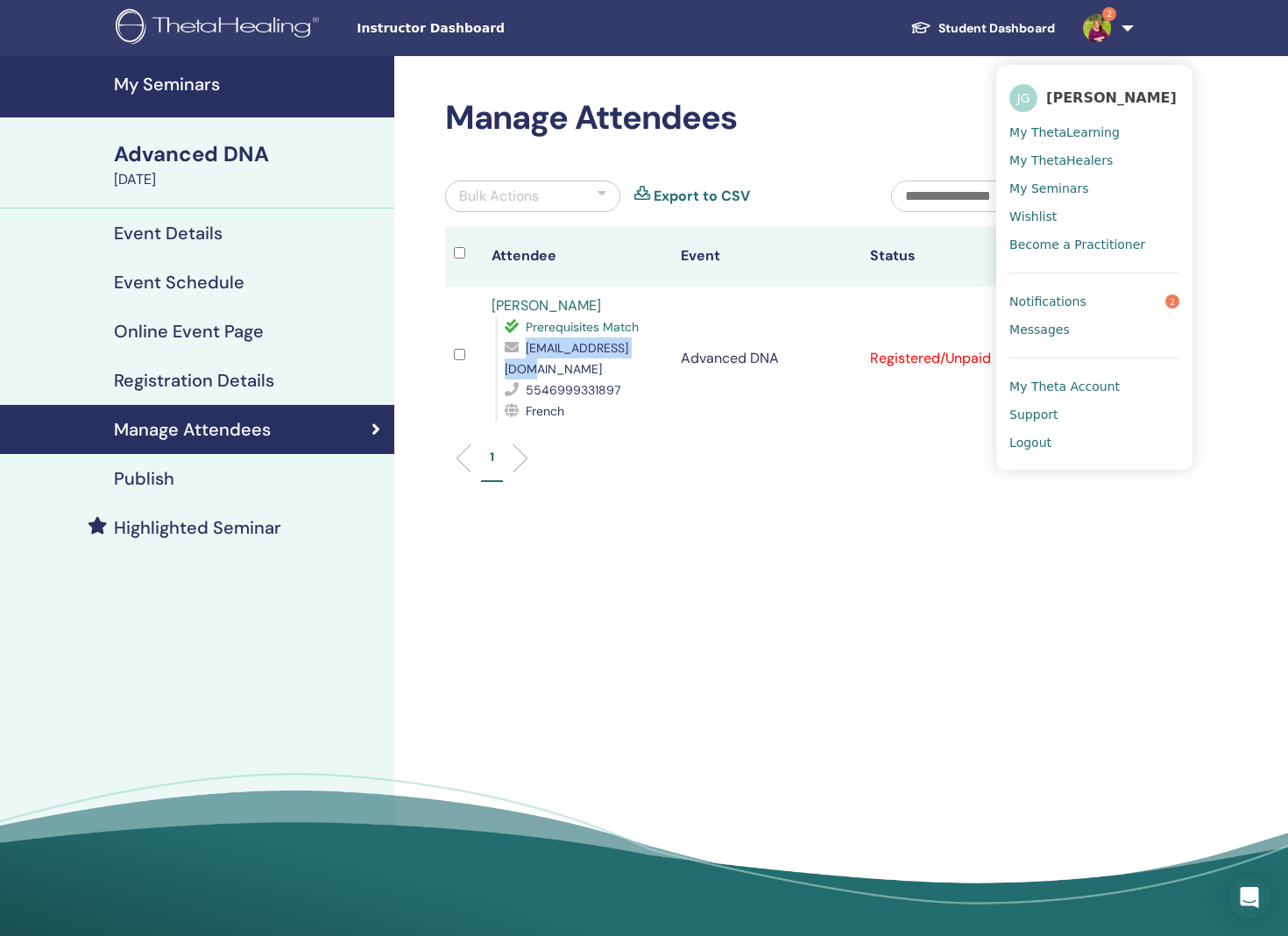
click at [1099, 299] on link "Notifications 2" at bounding box center [1094, 302] width 170 height 28
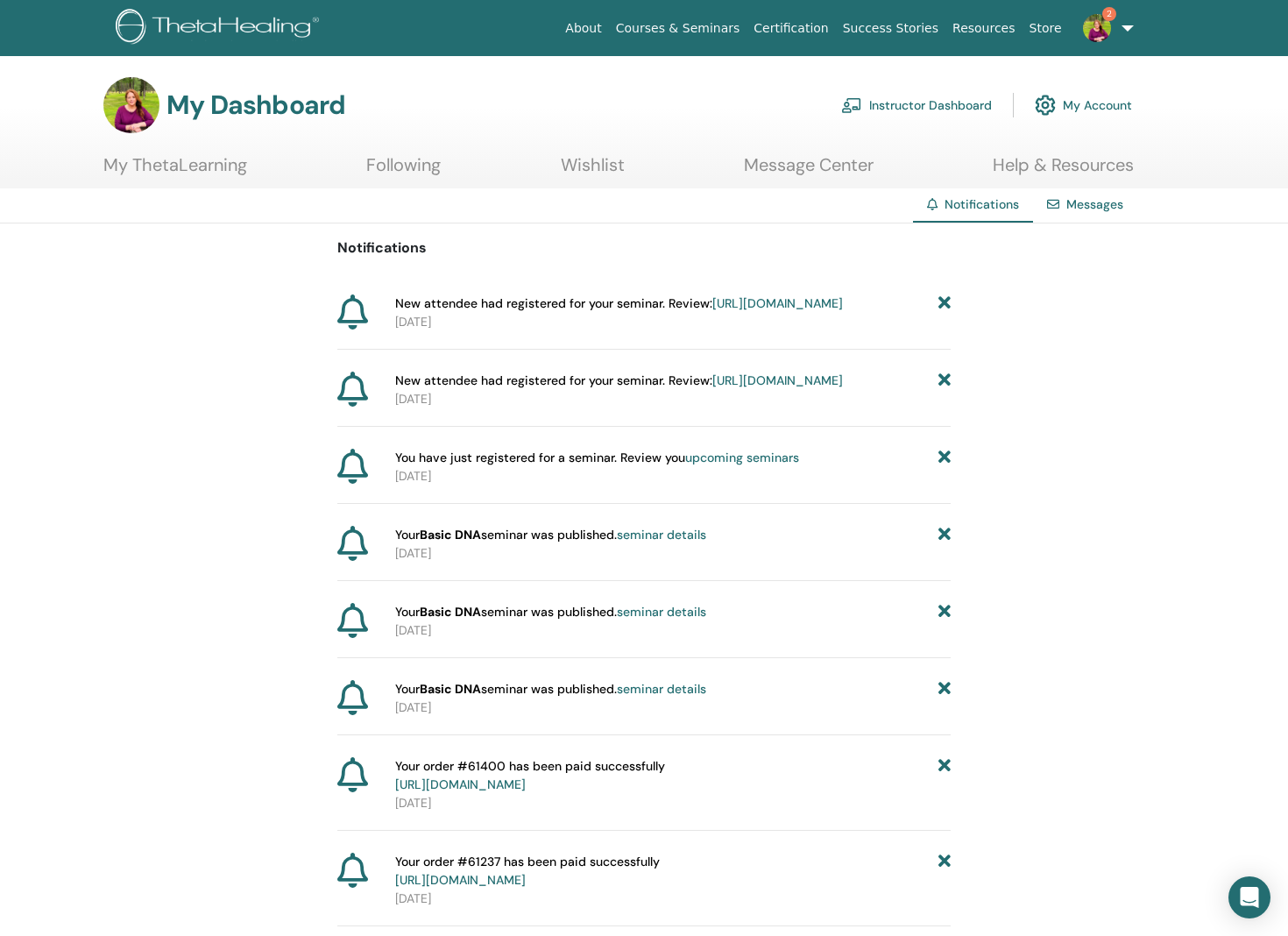
click at [712, 311] on link "https://member.thetahealing.com/instructor/seminar/374530/attendees" at bounding box center [777, 303] width 131 height 16
